Goal: Check status

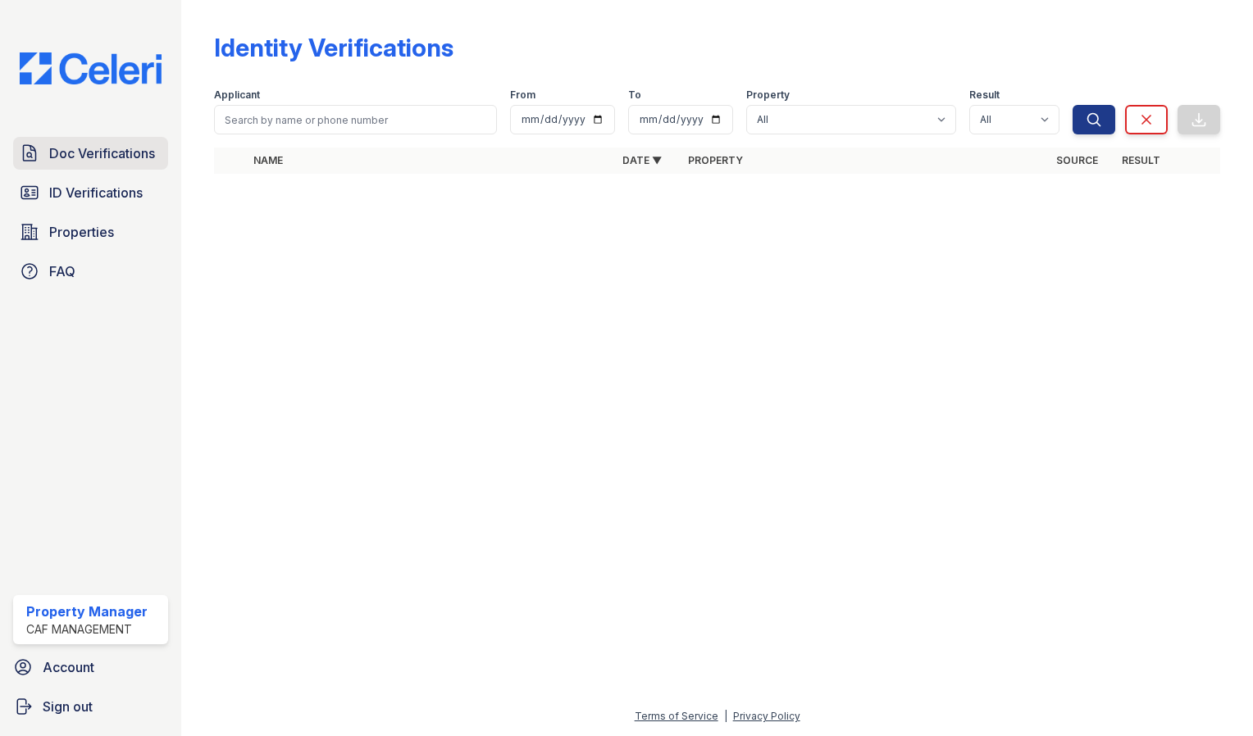
click at [100, 156] on span "Doc Verifications" at bounding box center [102, 154] width 106 height 20
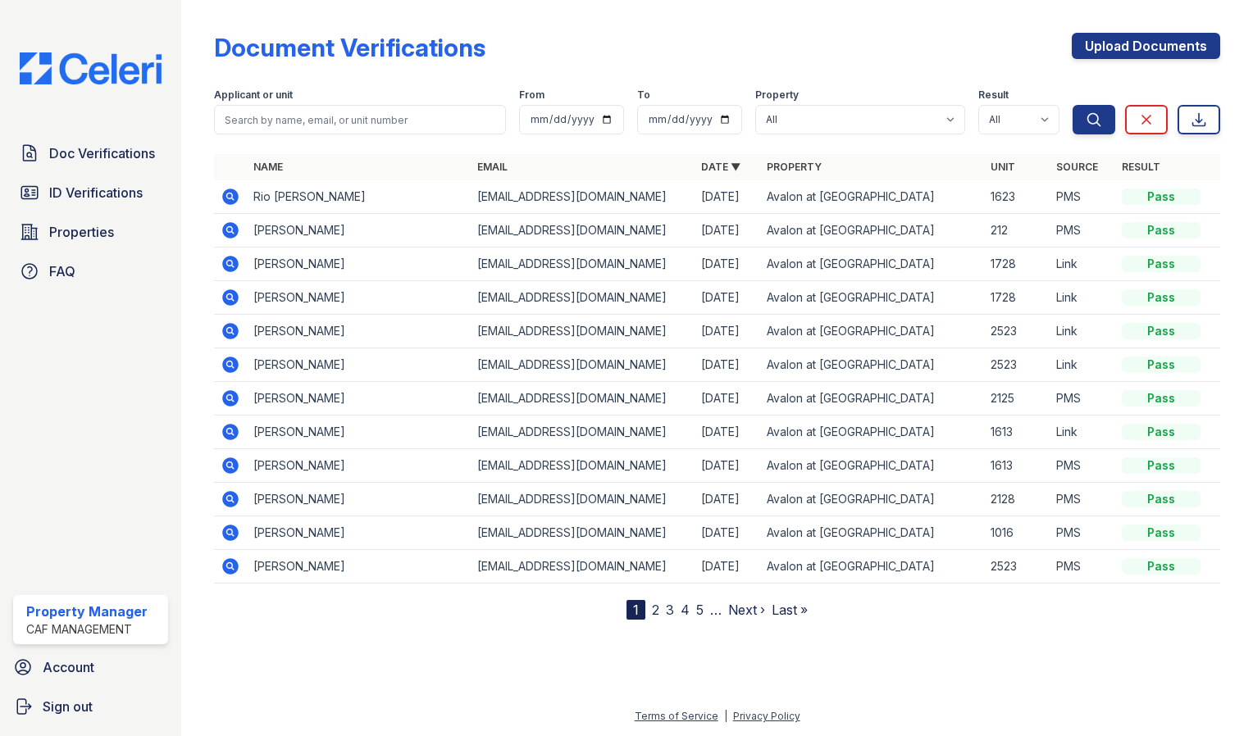
click at [230, 194] on icon at bounding box center [229, 196] width 4 height 4
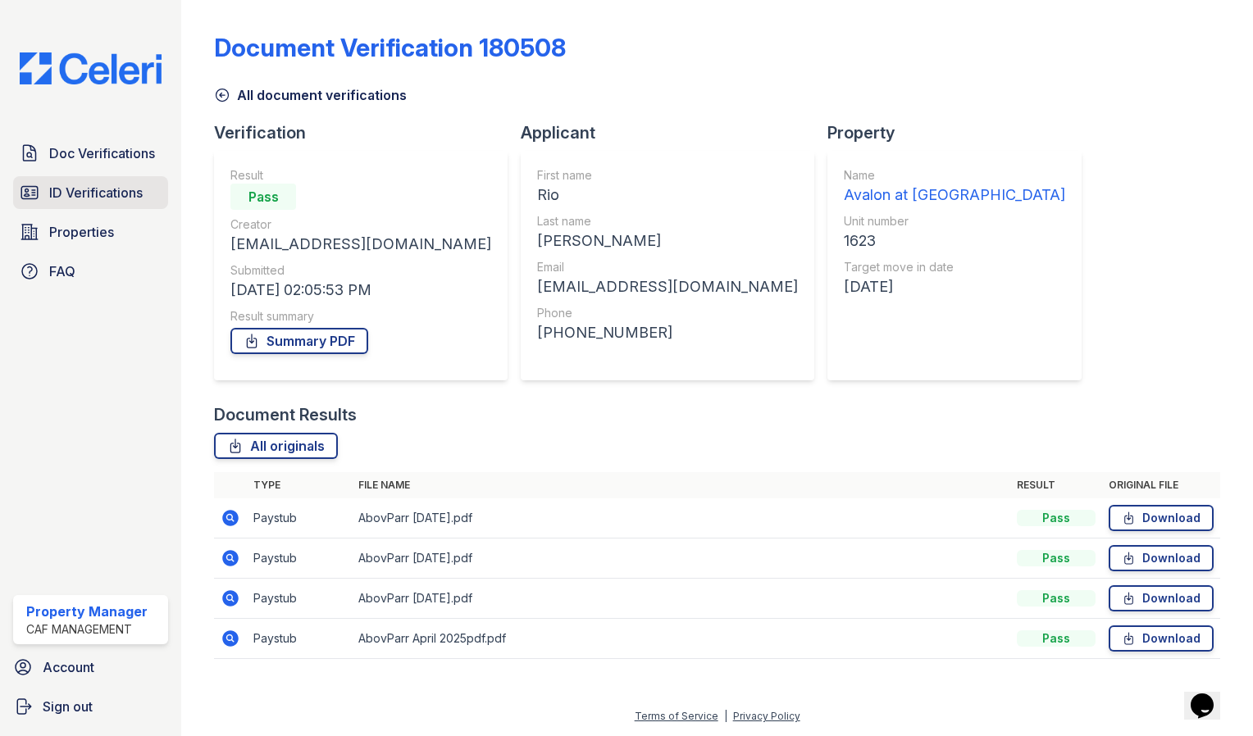
click at [128, 185] on span "ID Verifications" at bounding box center [95, 193] width 93 height 20
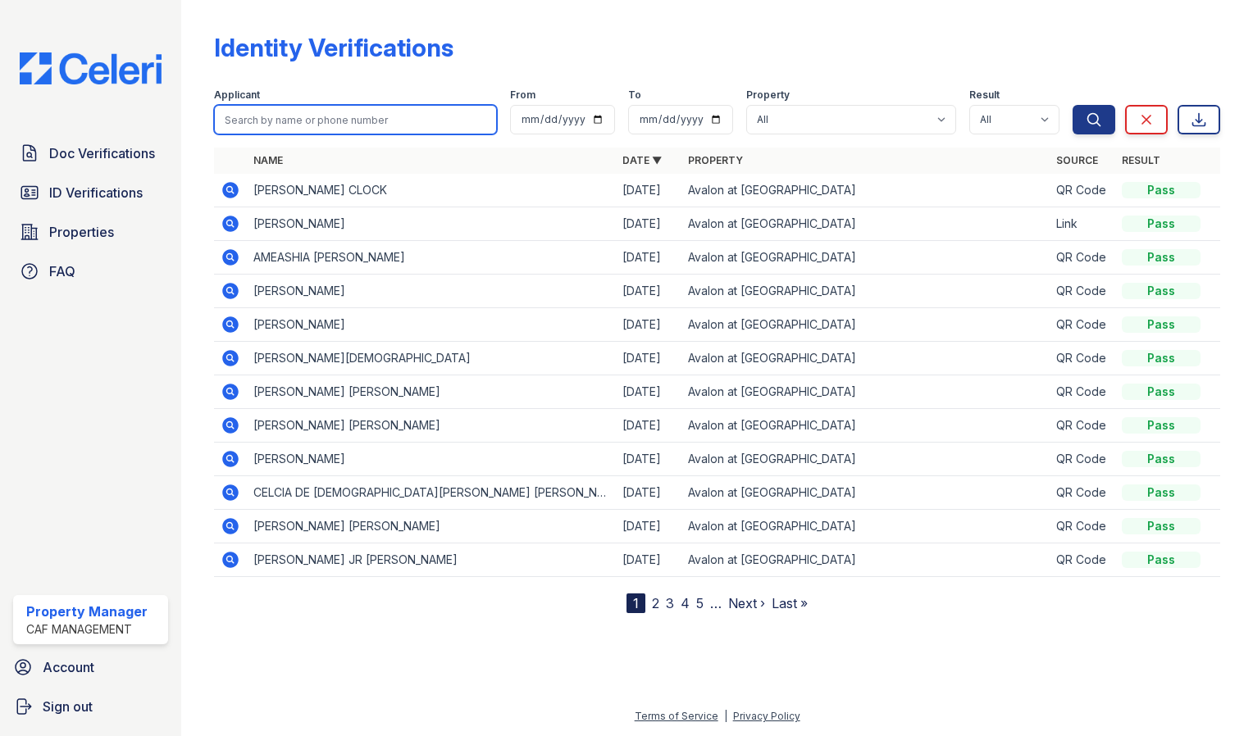
click at [300, 123] on input "search" at bounding box center [355, 120] width 283 height 30
type input "rio parr"
click at [1073, 105] on button "Search" at bounding box center [1094, 120] width 43 height 30
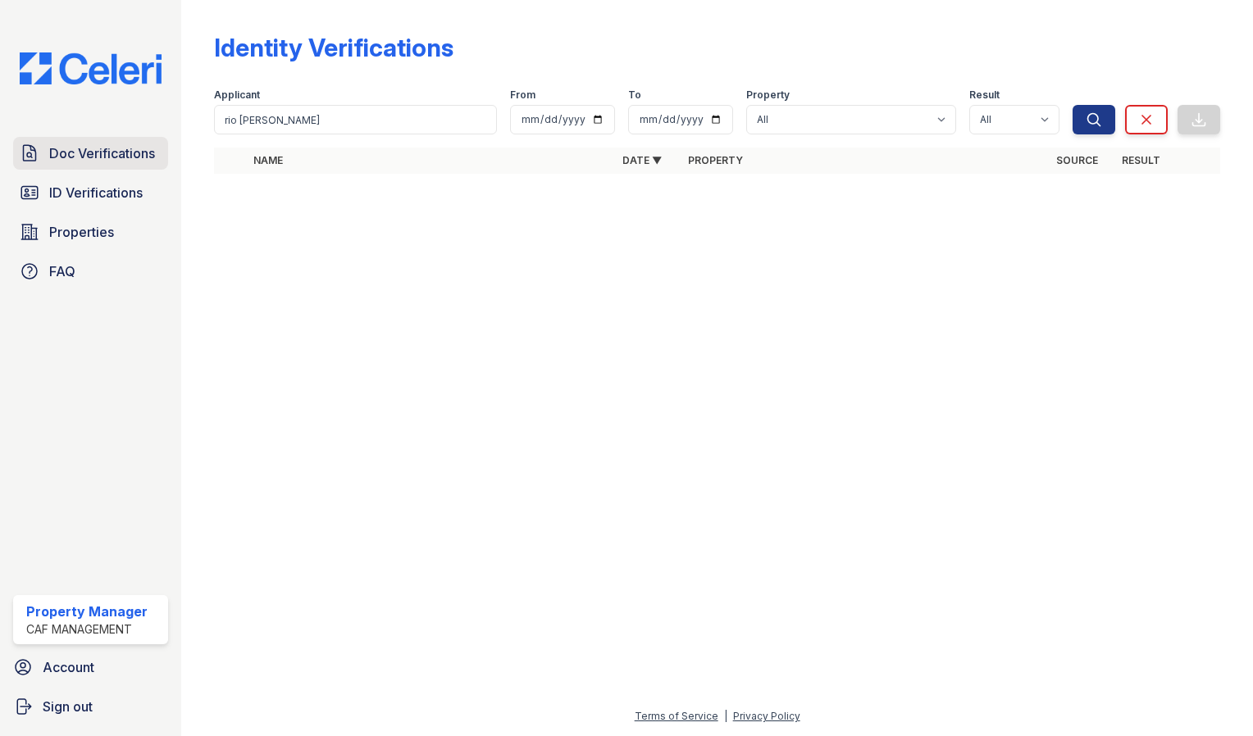
click at [104, 147] on span "Doc Verifications" at bounding box center [102, 154] width 106 height 20
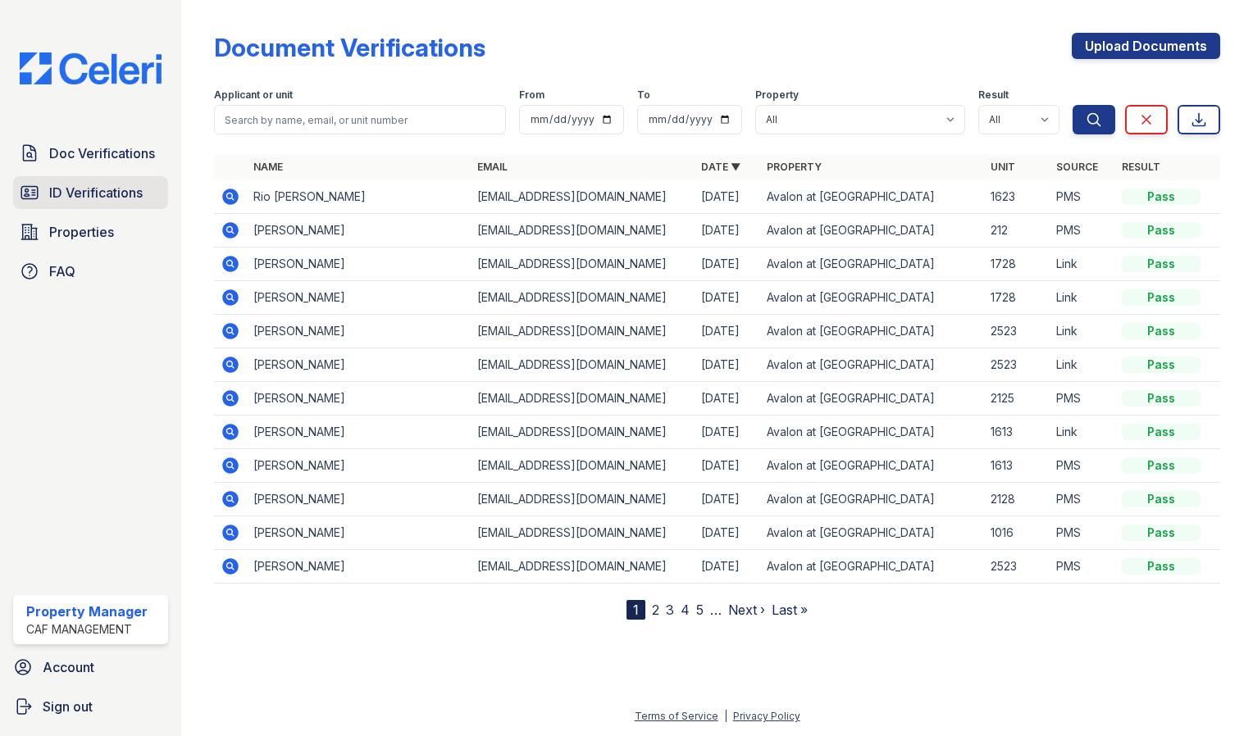
click at [137, 195] on span "ID Verifications" at bounding box center [95, 193] width 93 height 20
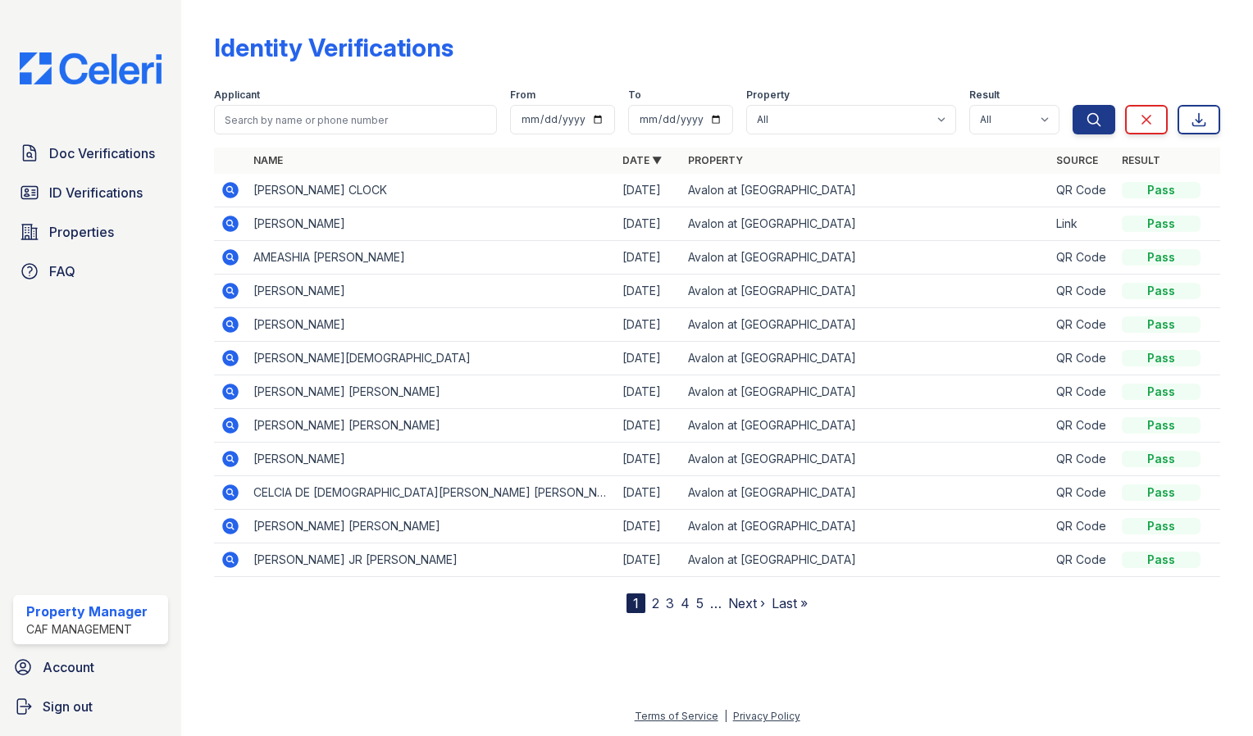
click at [658, 599] on link "2" at bounding box center [655, 603] width 7 height 16
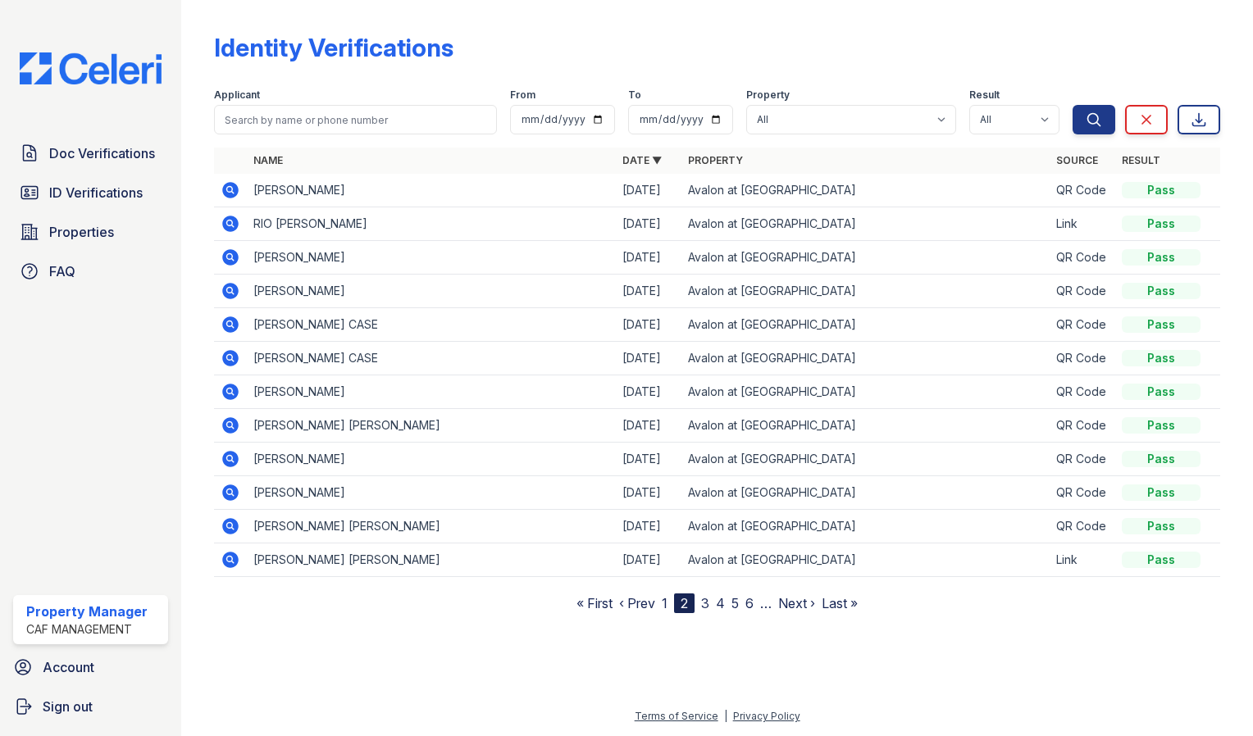
click at [233, 225] on icon at bounding box center [231, 224] width 20 height 20
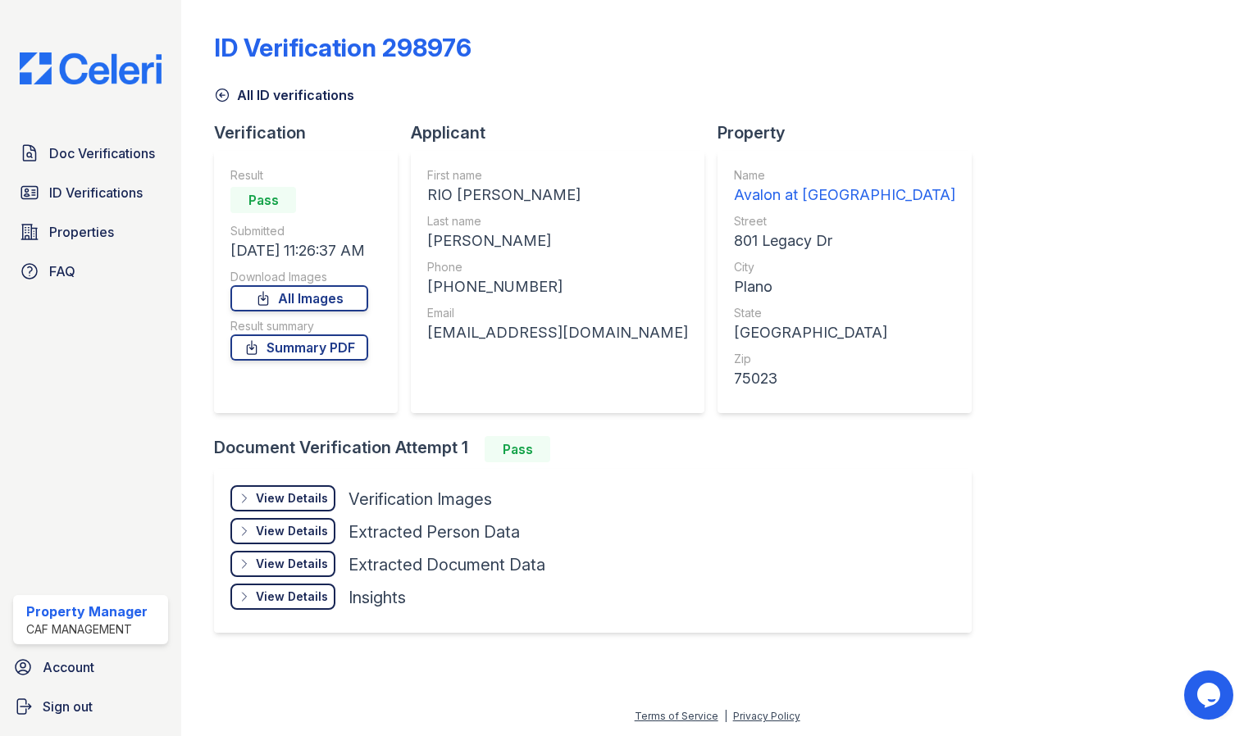
click at [305, 494] on div "View Details" at bounding box center [292, 498] width 72 height 16
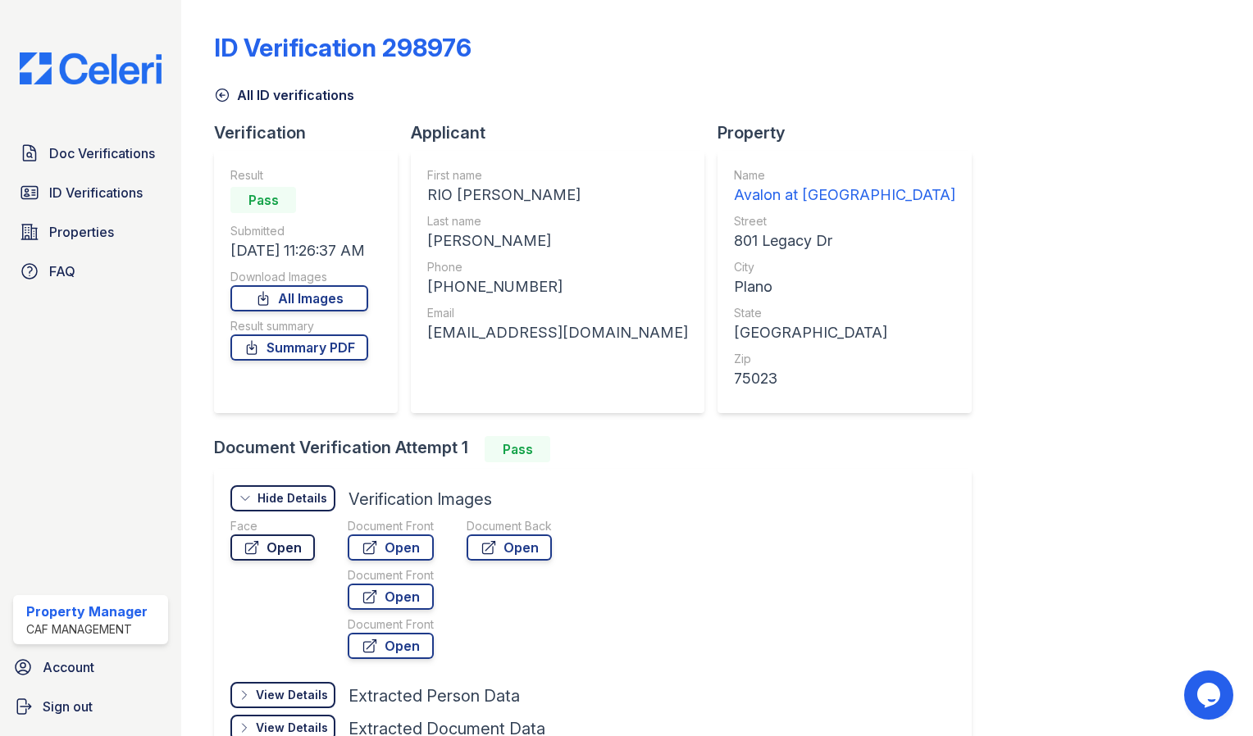
click at [297, 545] on link "Open" at bounding box center [272, 548] width 84 height 26
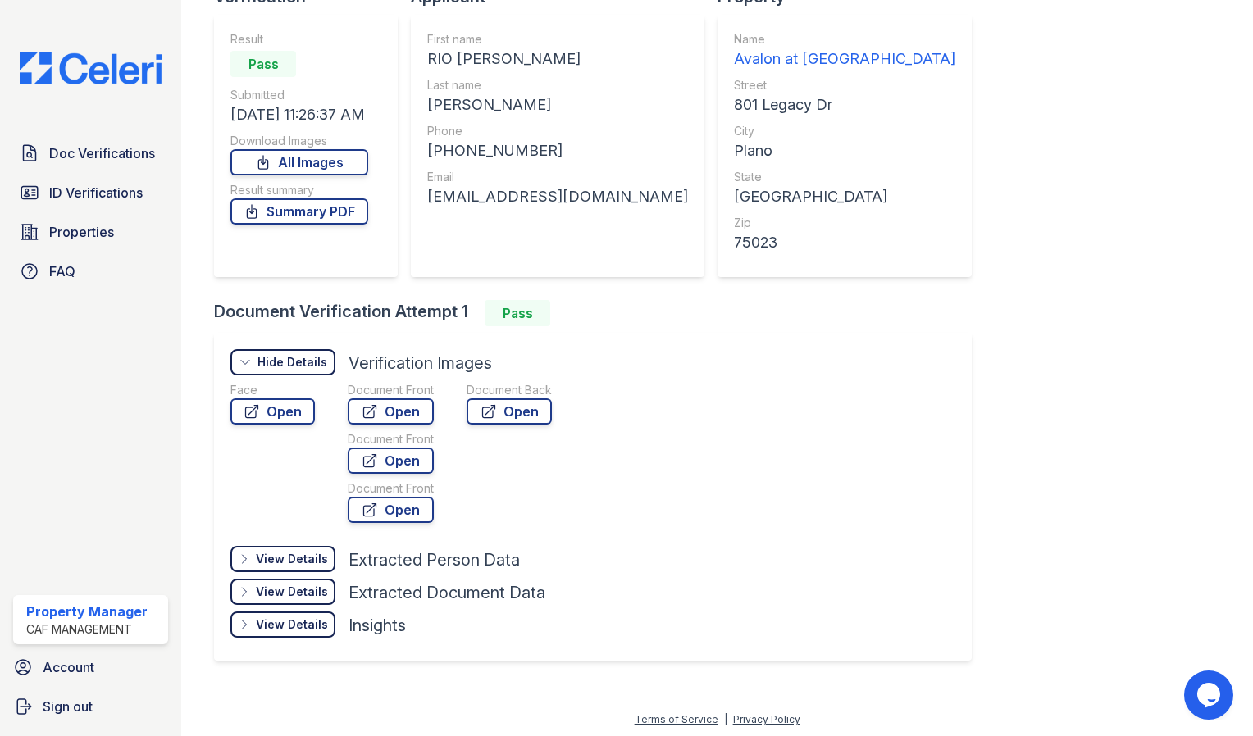
scroll to position [135, 0]
click at [285, 555] on div "View Details" at bounding box center [292, 560] width 72 height 16
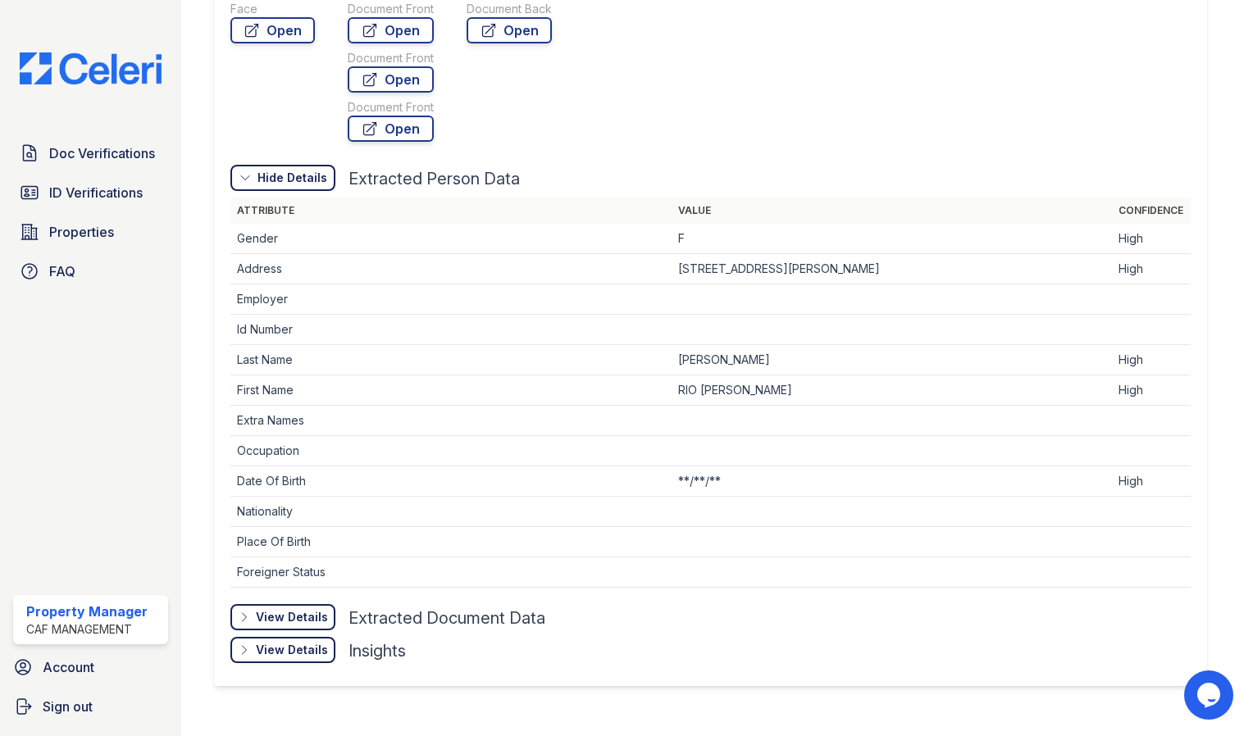
scroll to position [541, 0]
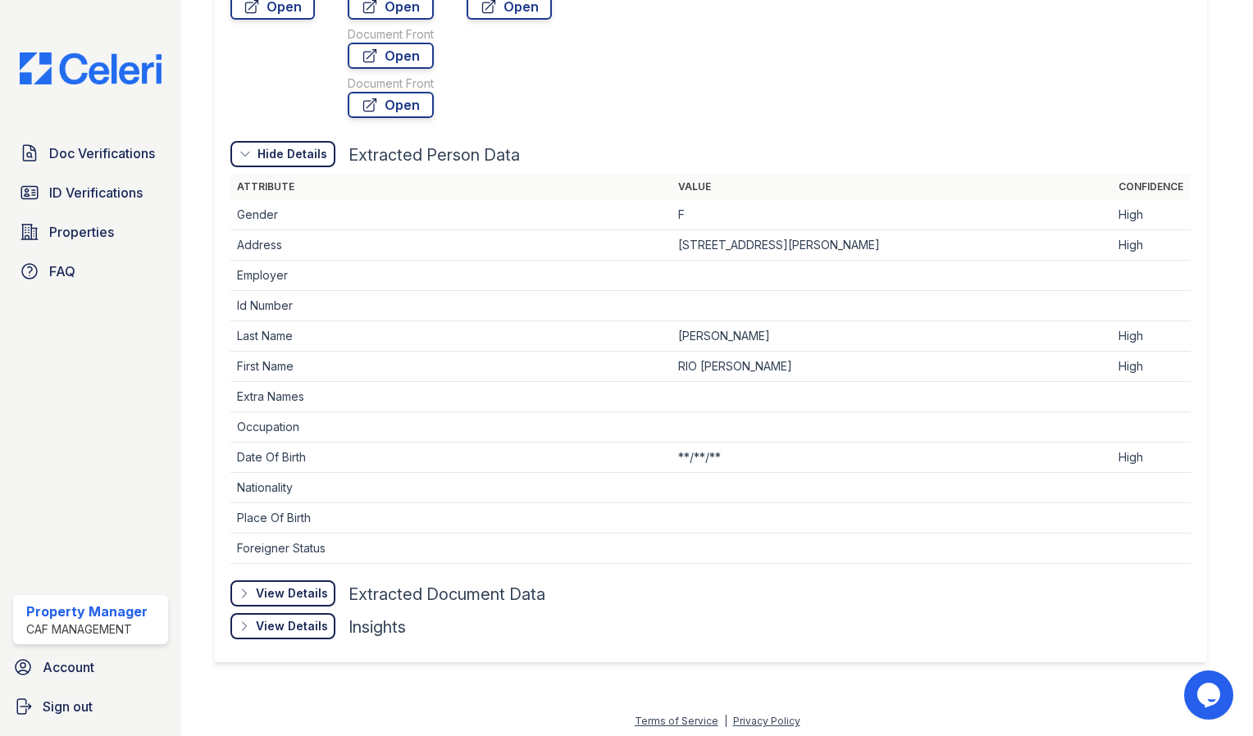
click at [285, 581] on div "View Details Details" at bounding box center [282, 594] width 105 height 26
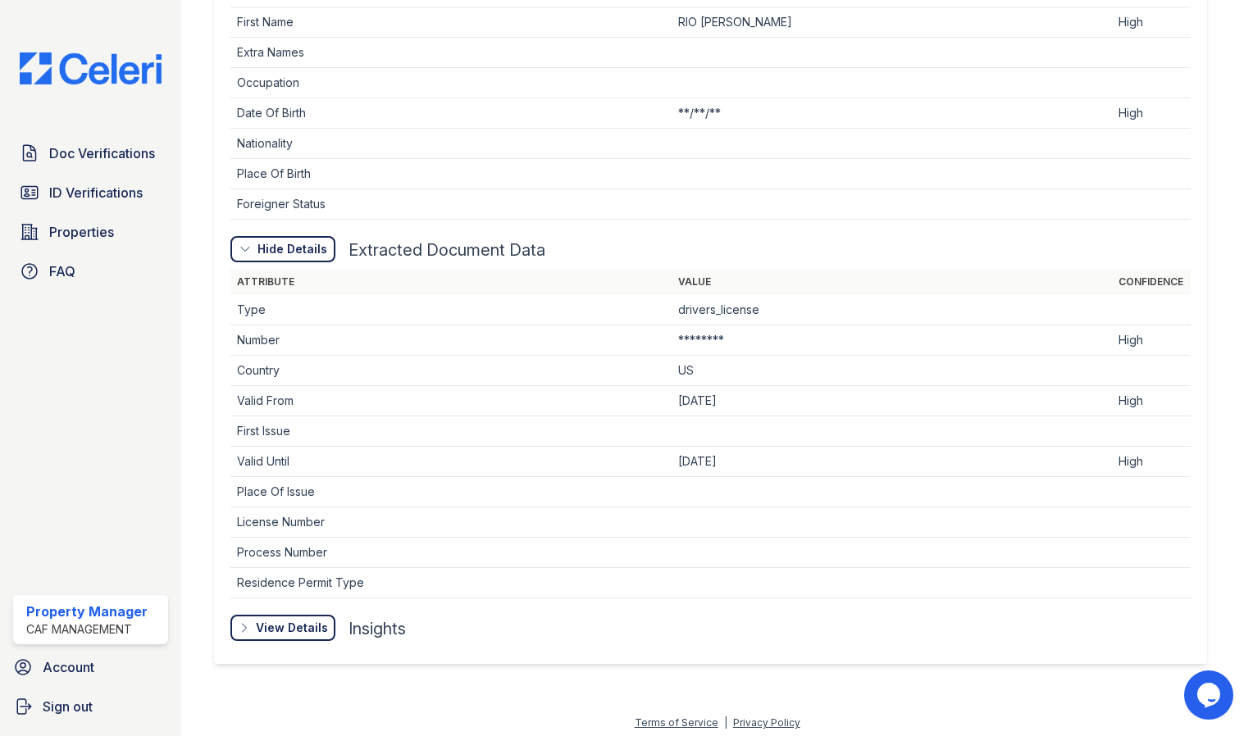
scroll to position [885, 0]
click at [0, 0] on div "View Details" at bounding box center [0, 0] width 0 height 0
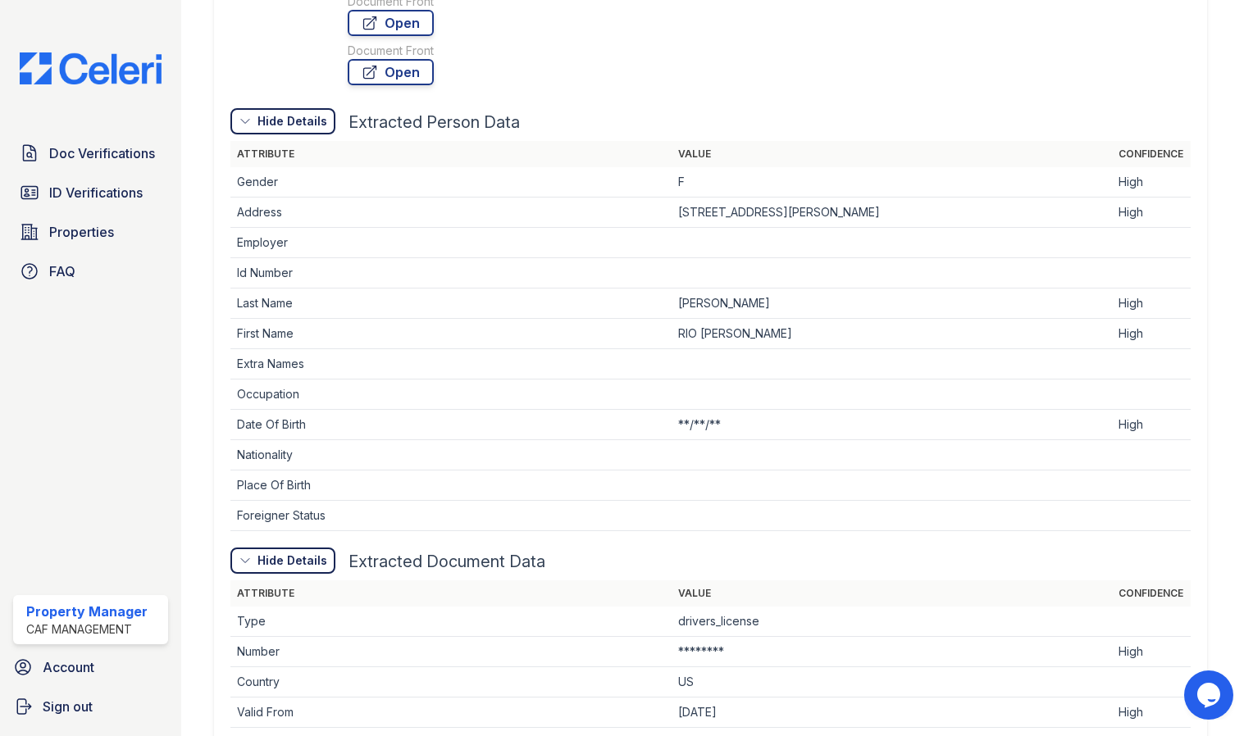
scroll to position [0, 0]
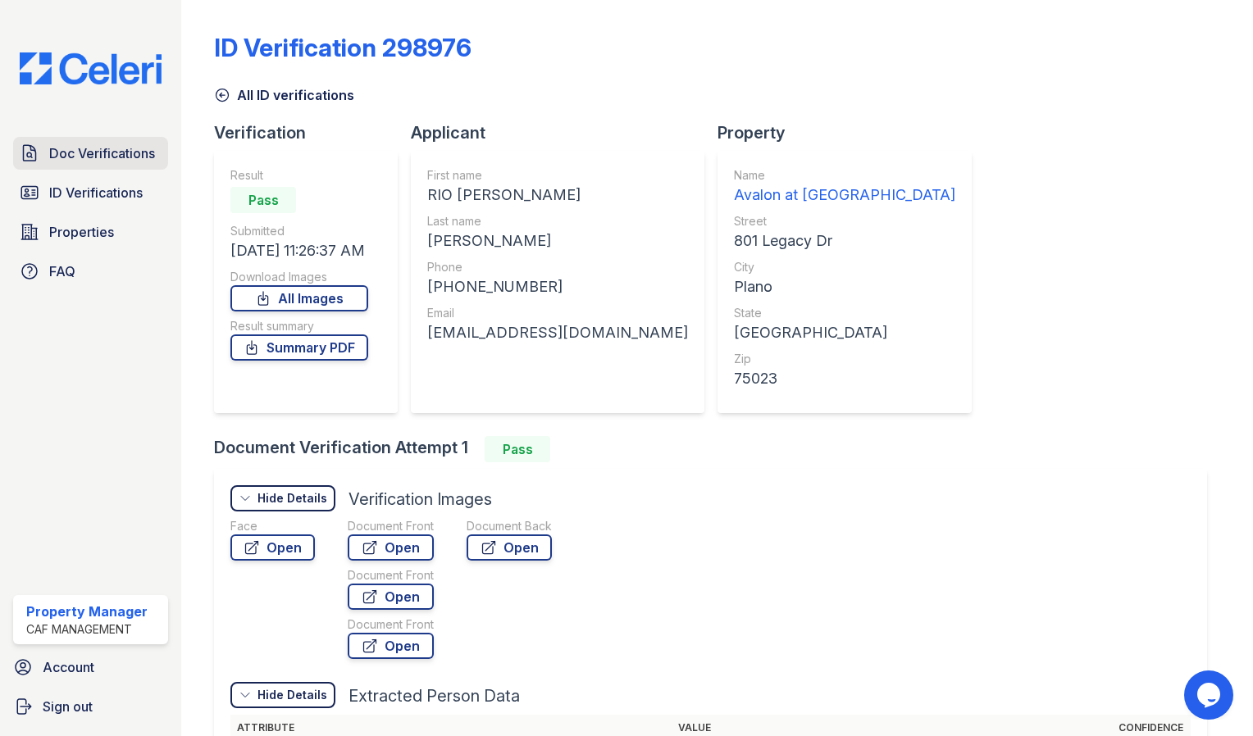
click at [109, 150] on span "Doc Verifications" at bounding box center [102, 154] width 106 height 20
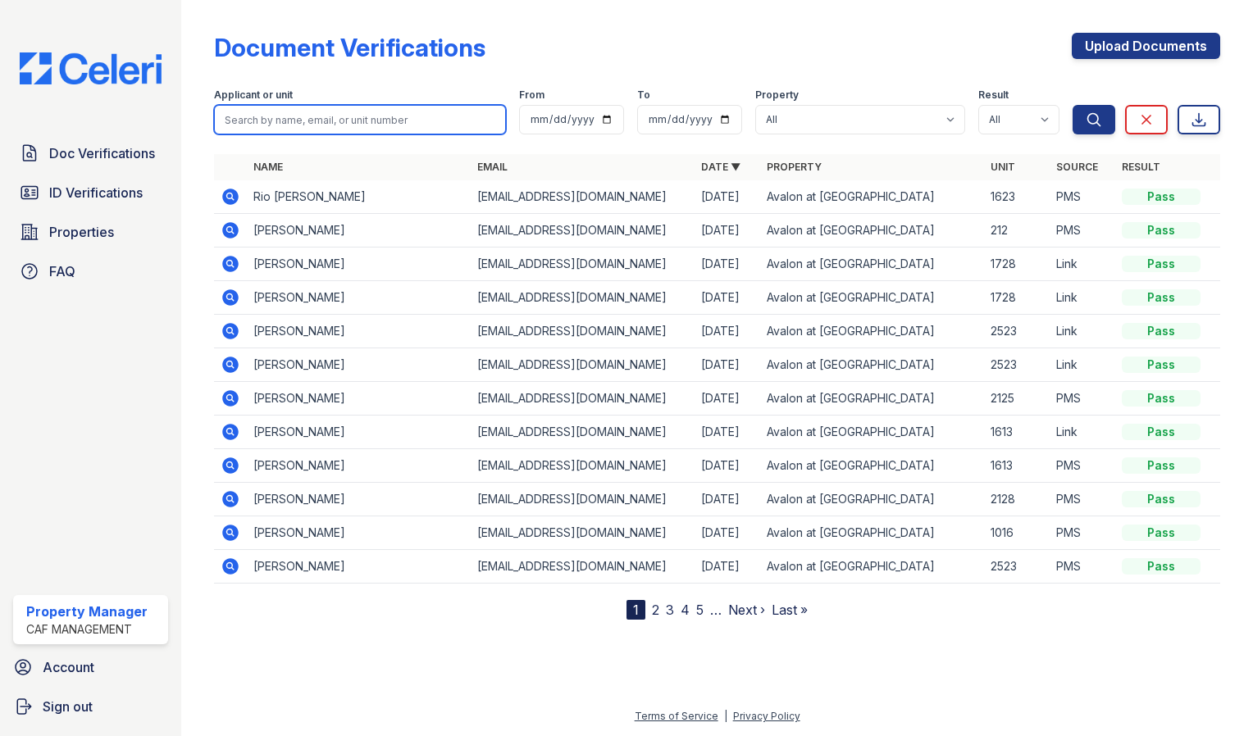
click at [367, 114] on input "search" at bounding box center [360, 120] width 292 height 30
